Goal: Register for event/course

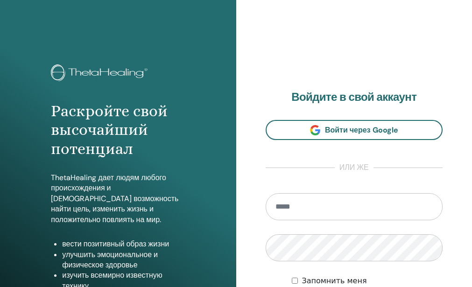
click at [304, 220] on input "email" at bounding box center [353, 206] width 177 height 27
type input "**********"
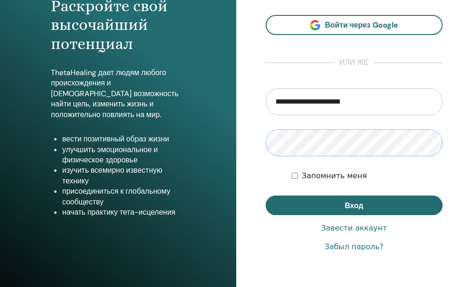
scroll to position [107, 0]
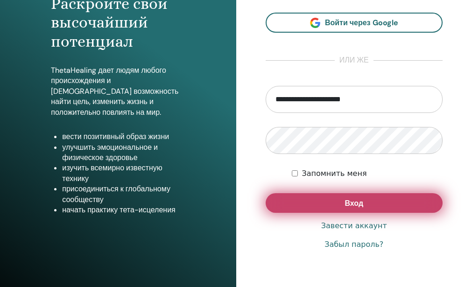
click at [366, 213] on button "Вход" at bounding box center [353, 203] width 177 height 20
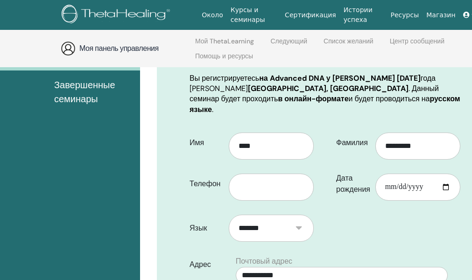
scroll to position [149, 0]
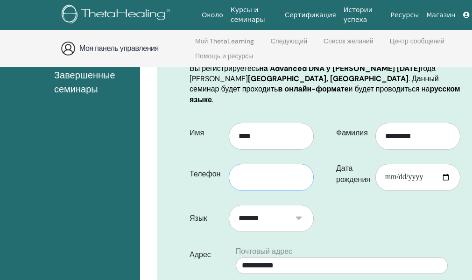
click at [286, 191] on input "text" at bounding box center [271, 177] width 85 height 27
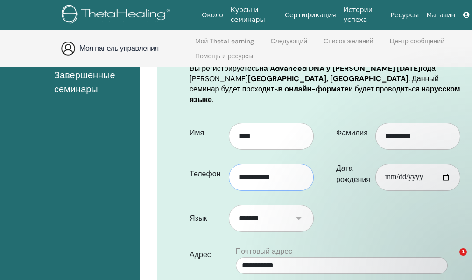
type input "**********"
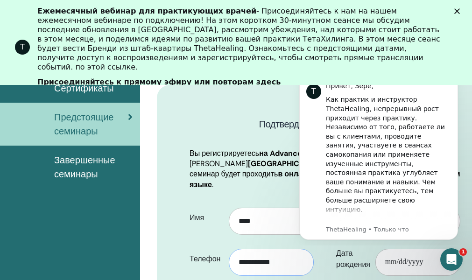
scroll to position [0, 0]
click at [466, 16] on div "T Ежемесячный вебинар для практикующих врачей - Присоединяйтесь к нам на нашем …" at bounding box center [236, 47] width 472 height 87
click at [465, 14] on div "T Ежемесячный вебинар для практикующих врачей - Присоединяйтесь к нам на нашем …" at bounding box center [236, 47] width 472 height 87
click at [460, 14] on icon "Закрыть" at bounding box center [457, 11] width 6 height 6
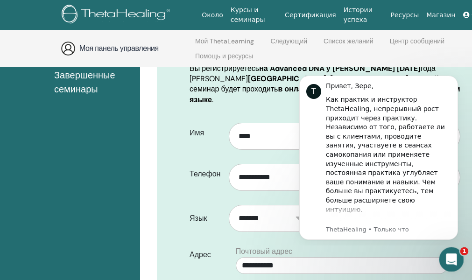
click at [460, 260] on div "Открыть службу сообщений Intercom" at bounding box center [449, 258] width 31 height 31
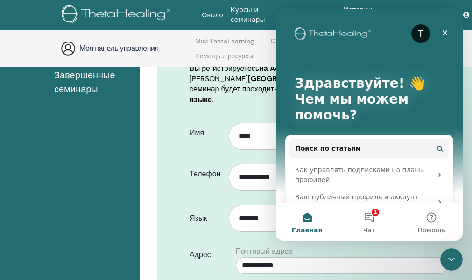
click at [380, 265] on div "**********" at bounding box center [341, 260] width 223 height 28
click at [446, 33] on icon "Закрыть" at bounding box center [444, 32] width 7 height 7
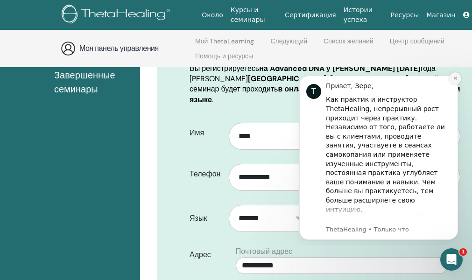
click at [453, 82] on button "Закрыть уведомление" at bounding box center [455, 78] width 12 height 12
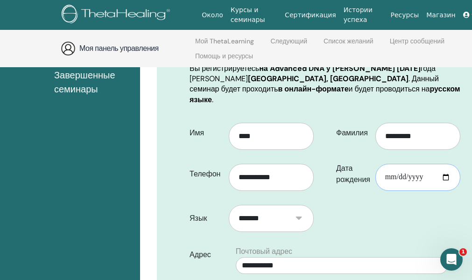
click at [432, 191] on input "Дата рождения" at bounding box center [417, 177] width 85 height 27
drag, startPoint x: 425, startPoint y: 196, endPoint x: 459, endPoint y: 193, distance: 33.7
click at [459, 191] on input "Дата рождения" at bounding box center [417, 177] width 85 height 27
click at [444, 191] on input "Дата рождения" at bounding box center [417, 177] width 85 height 27
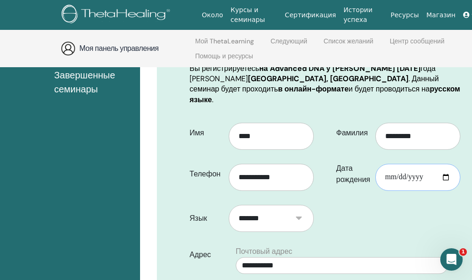
click at [444, 191] on input "Дата рождения" at bounding box center [417, 177] width 85 height 27
click at [418, 191] on input "Дата рождения" at bounding box center [417, 177] width 85 height 27
click at [445, 191] on input "Дата рождения" at bounding box center [417, 177] width 85 height 27
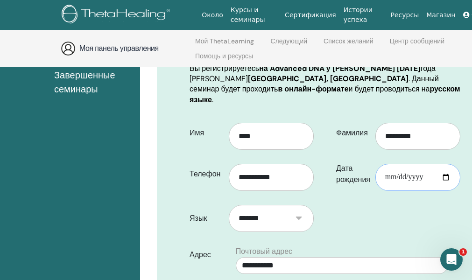
type input "**********"
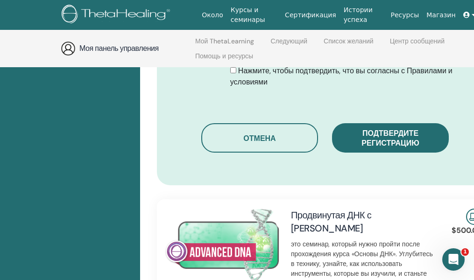
scroll to position [589, 0]
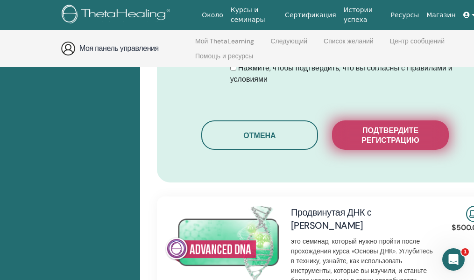
click at [415, 145] on span "Подтвердите регистрацию" at bounding box center [389, 135] width 93 height 20
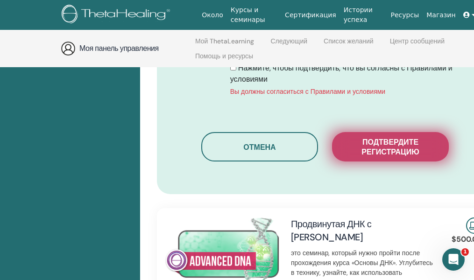
click at [362, 157] on span "Подтвердите регистрацию" at bounding box center [389, 147] width 93 height 20
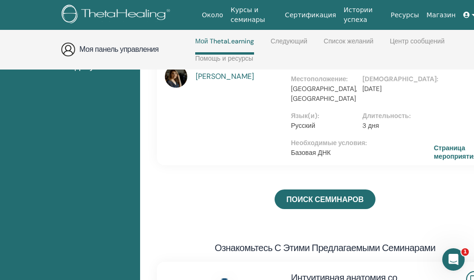
scroll to position [241, 0]
